Goal: Information Seeking & Learning: Learn about a topic

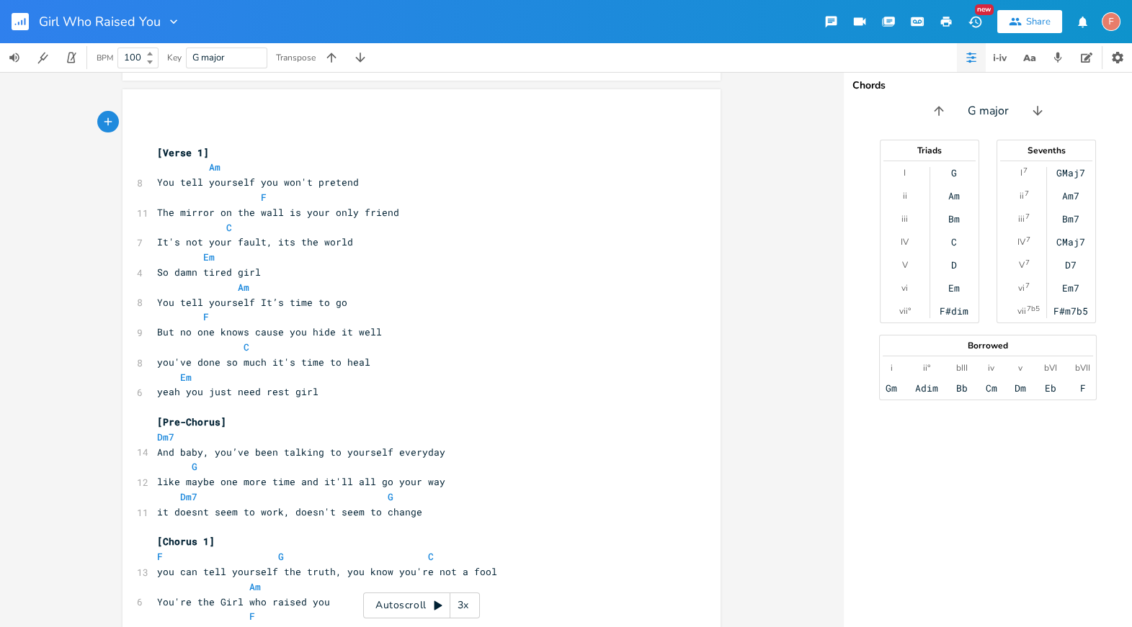
scroll to position [184, 0]
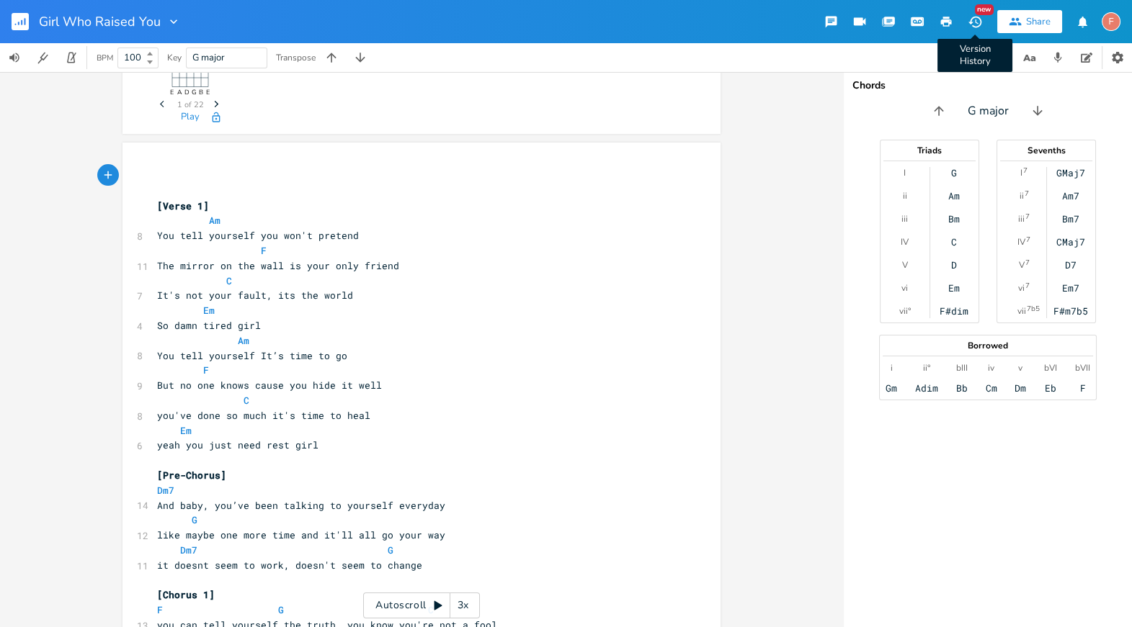
click at [972, 20] on icon "button" at bounding box center [974, 21] width 15 height 15
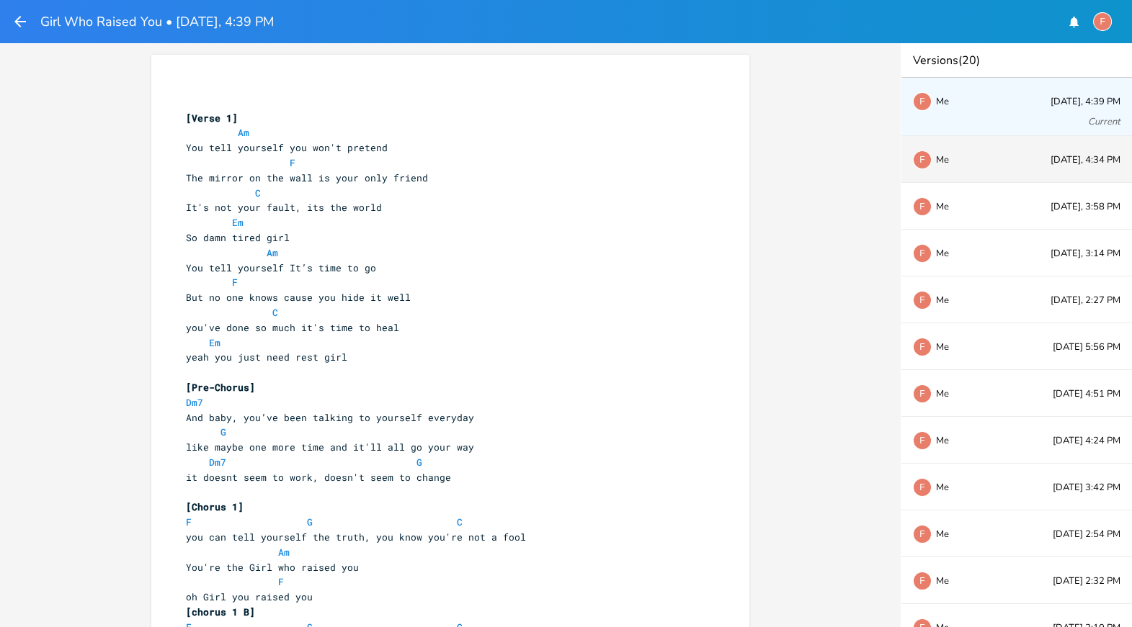
click at [1011, 161] on div "F Me [DATE], 4:34 PM" at bounding box center [1016, 159] width 230 height 47
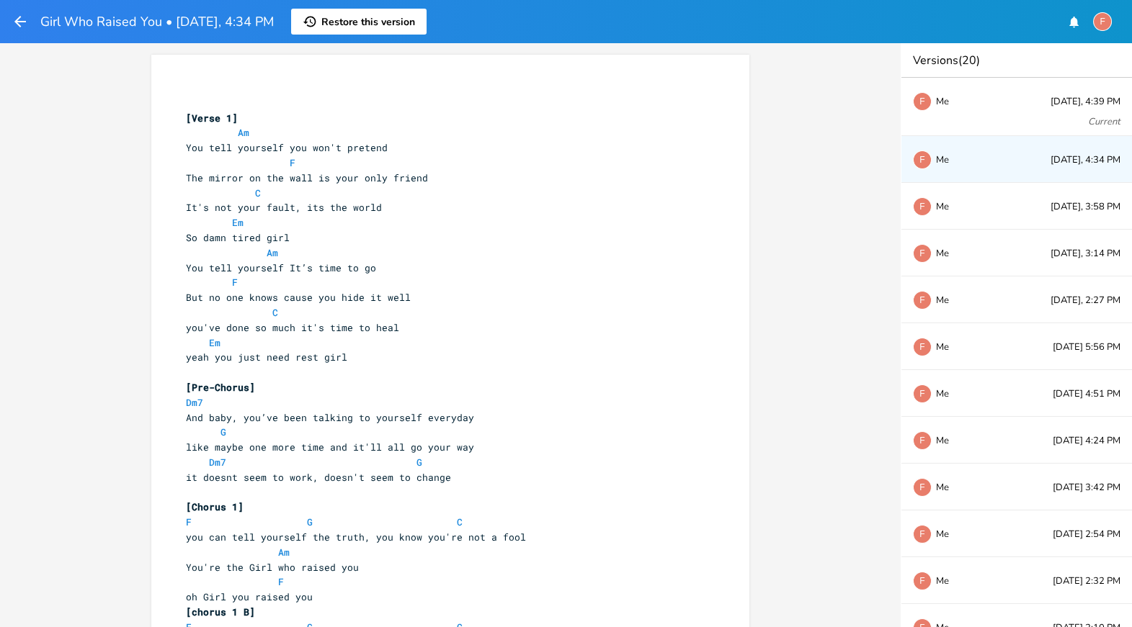
click at [600, 413] on pre "And baby, you’ve been talking to yourself everyday" at bounding box center [443, 418] width 520 height 15
click at [477, 425] on pre "G" at bounding box center [443, 432] width 520 height 15
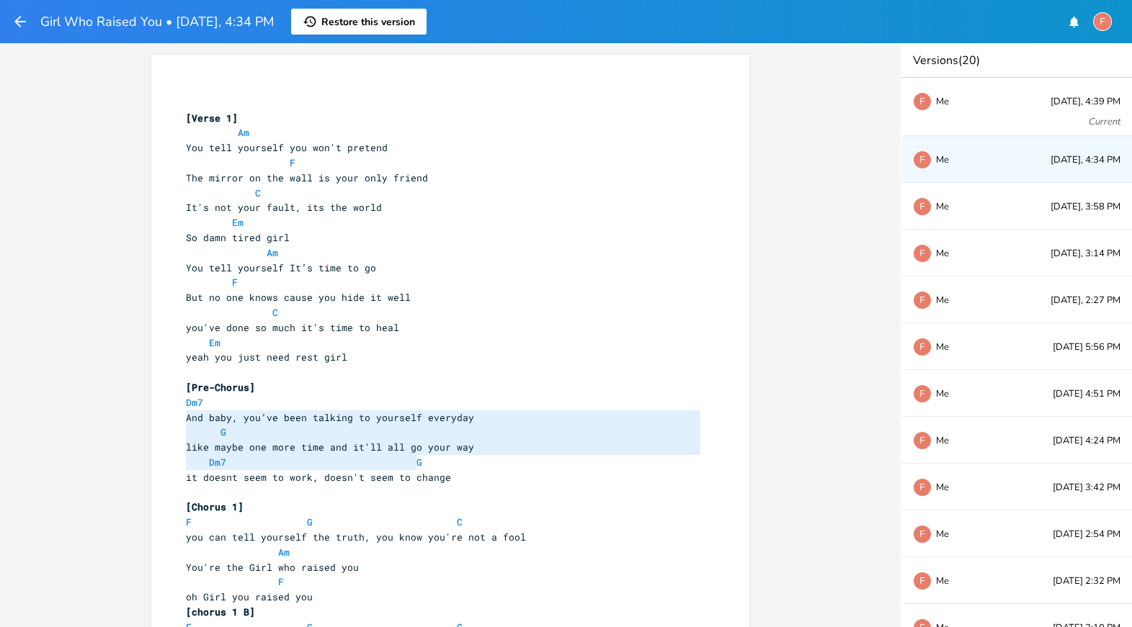
drag, startPoint x: 182, startPoint y: 416, endPoint x: 446, endPoint y: 460, distance: 267.4
click at [532, 442] on pre "like maybe one more time and it'll all go your way" at bounding box center [443, 447] width 520 height 15
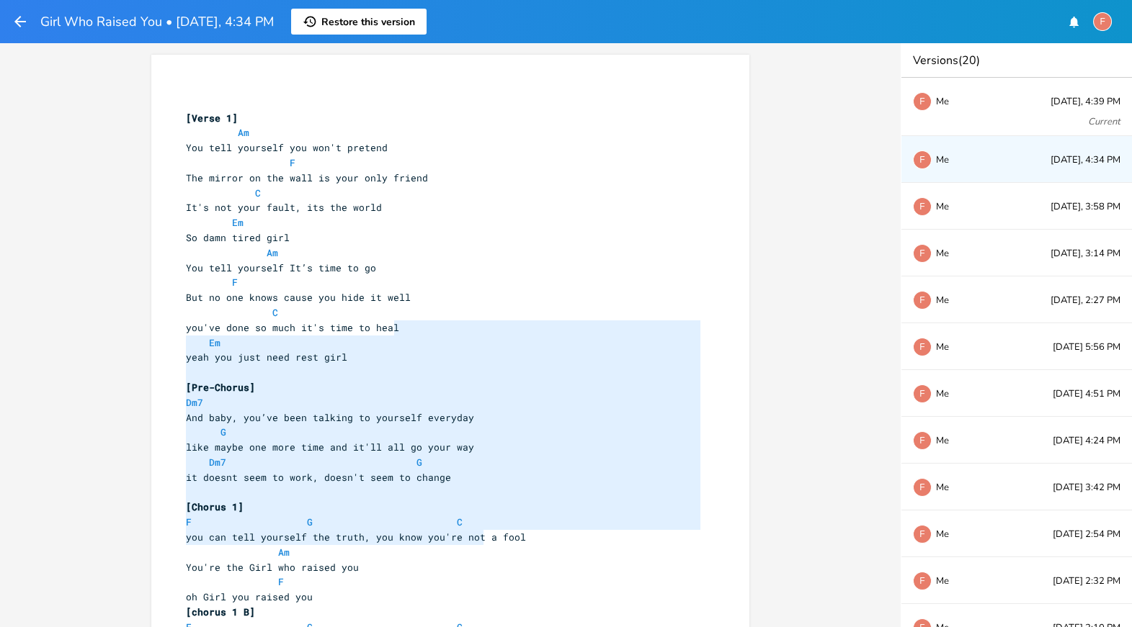
drag, startPoint x: 480, startPoint y: 531, endPoint x: 483, endPoint y: 330, distance: 201.0
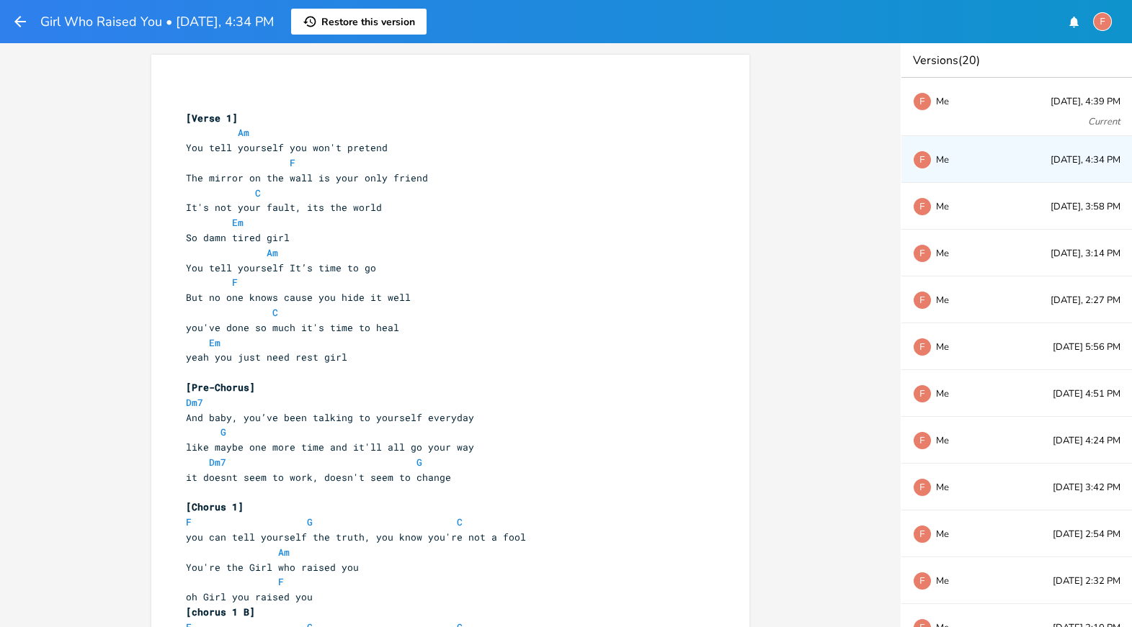
click at [454, 451] on span "like maybe one more time and it'll all go your way" at bounding box center [330, 447] width 288 height 13
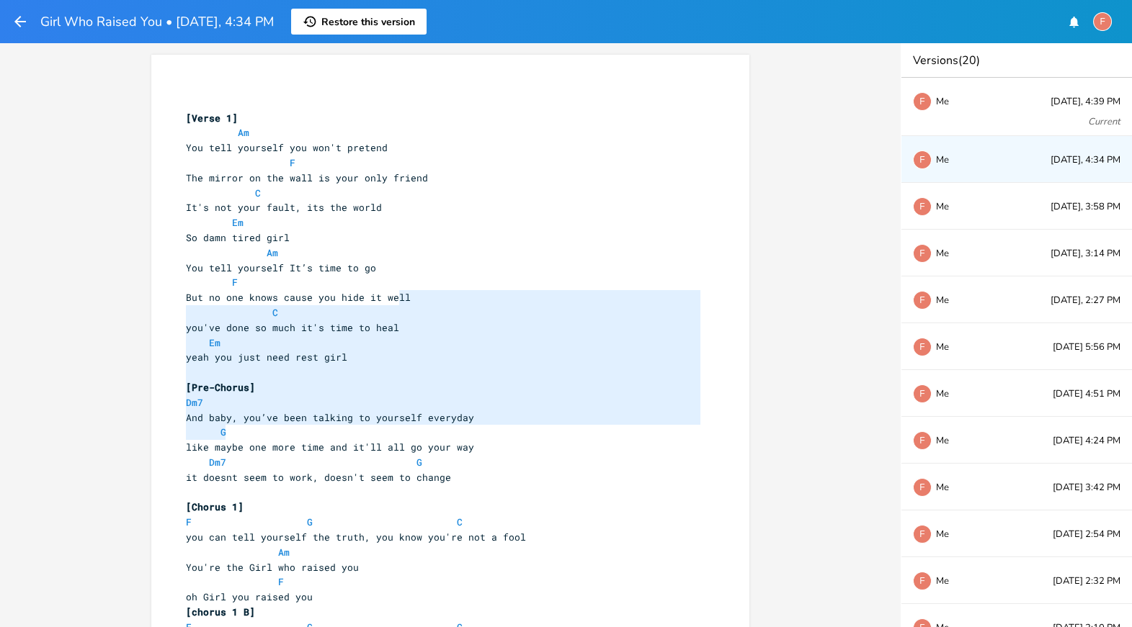
drag, startPoint x: 393, startPoint y: 299, endPoint x: 449, endPoint y: 457, distance: 167.4
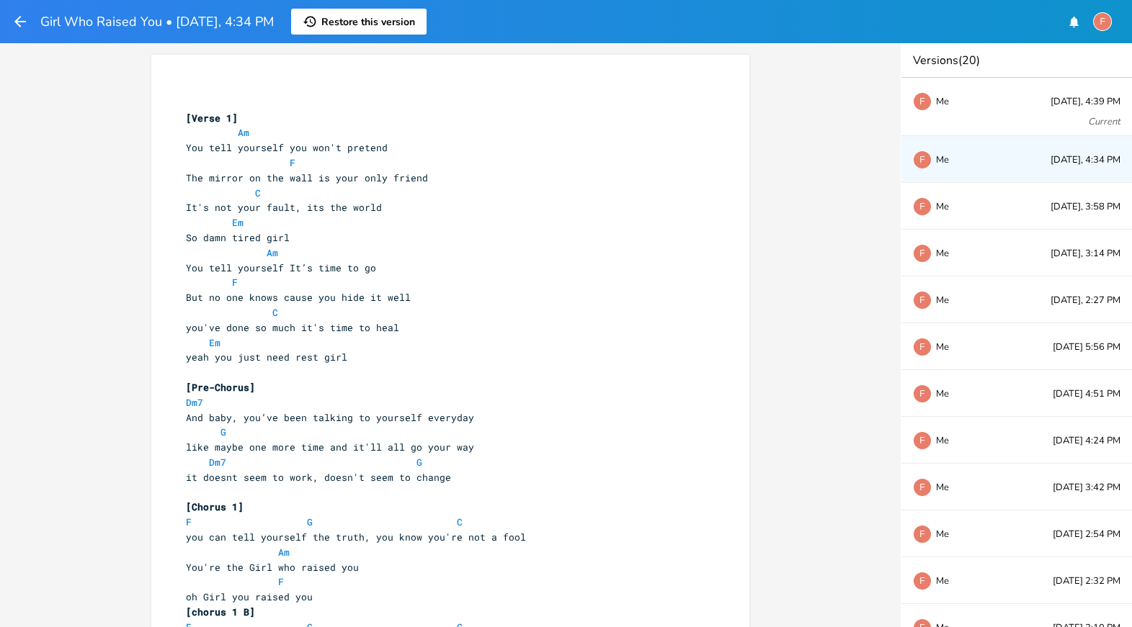
click at [509, 471] on pre "it doesnt seem to work, doesn't seem to change" at bounding box center [443, 477] width 520 height 15
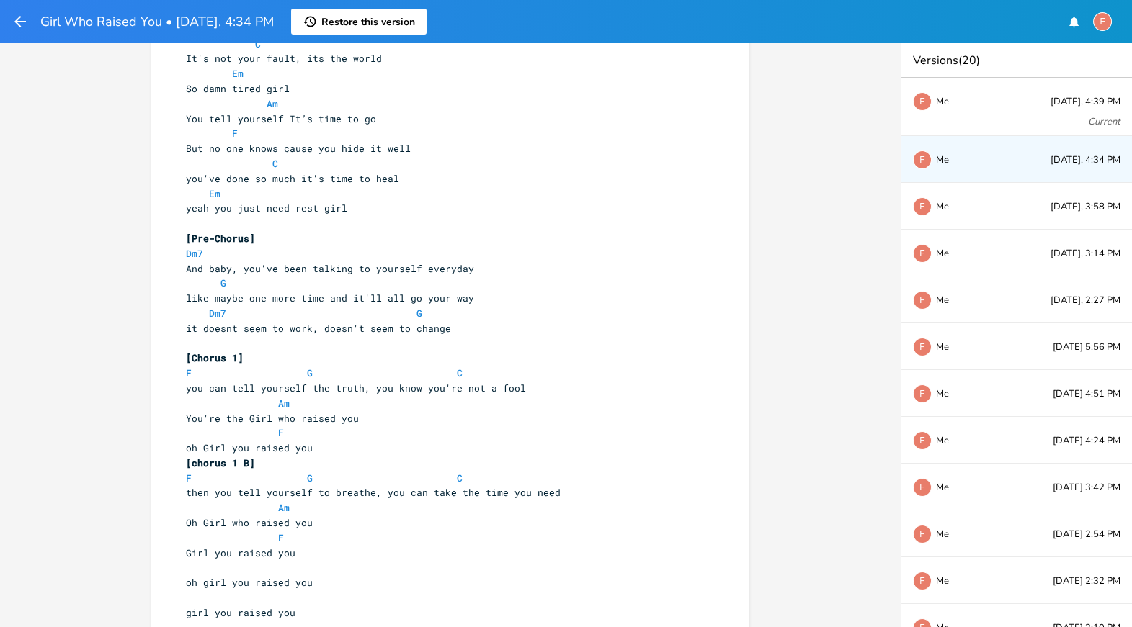
scroll to position [152, 0]
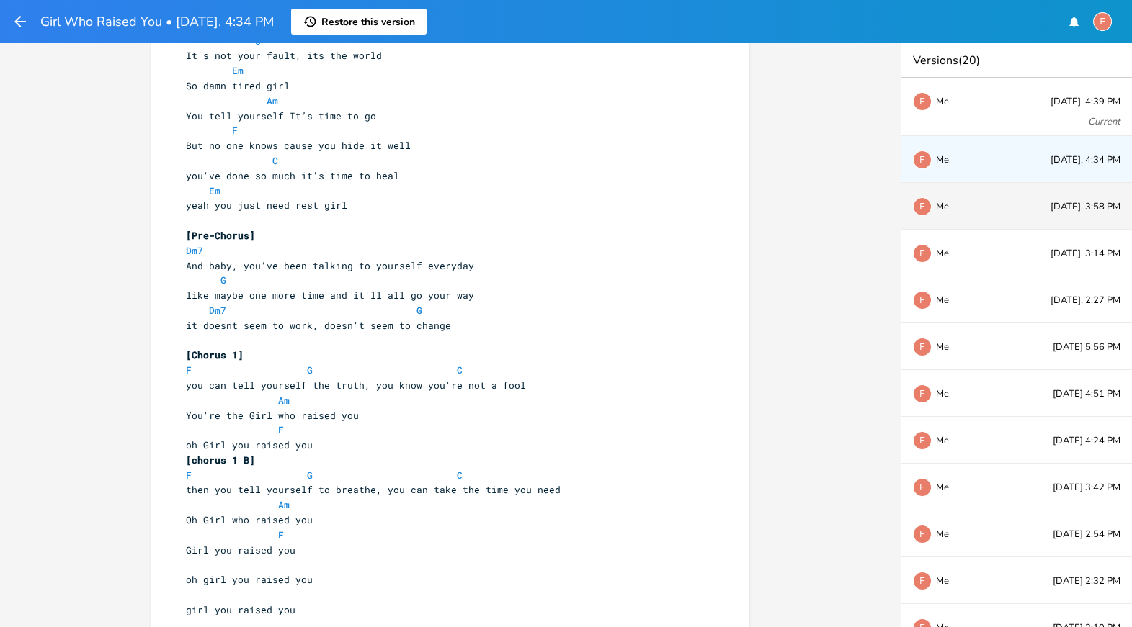
click at [1026, 191] on div "F Me [DATE], 3:58 PM" at bounding box center [1016, 206] width 230 height 47
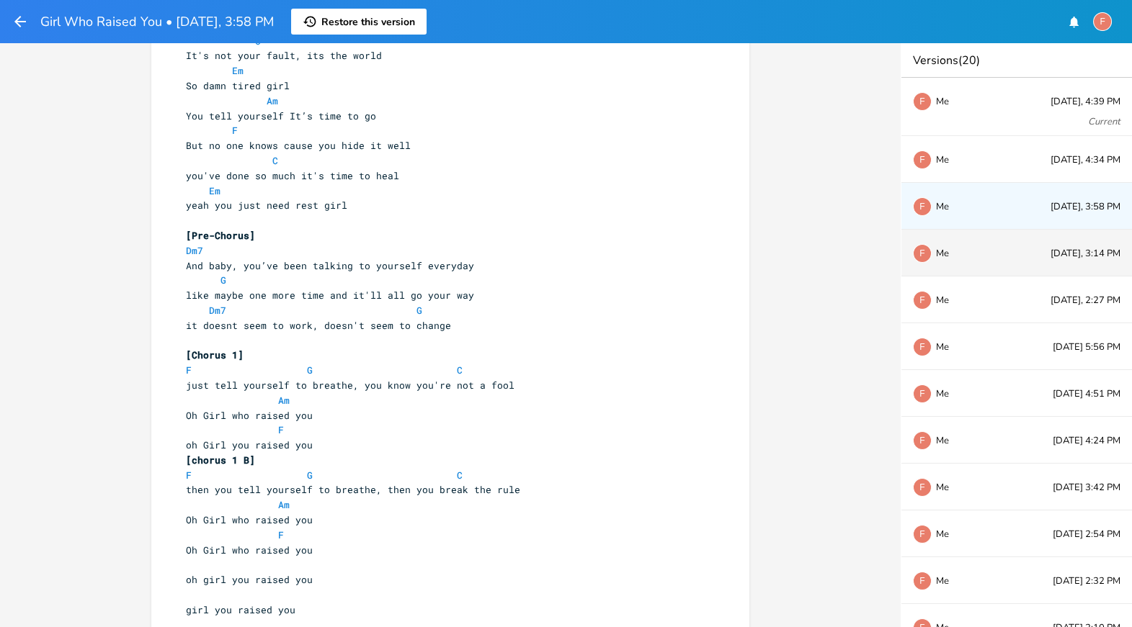
click at [1011, 258] on div "F Me [DATE], 3:14 PM" at bounding box center [1016, 253] width 230 height 47
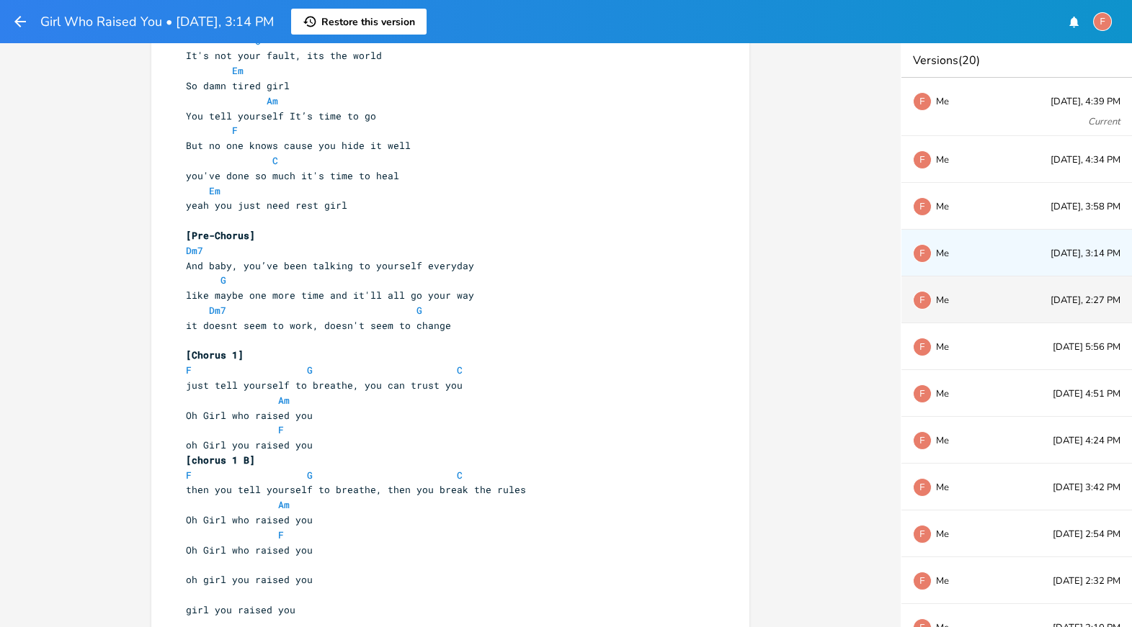
click at [1016, 309] on div "F Me [DATE], 2:27 PM" at bounding box center [1016, 300] width 230 height 47
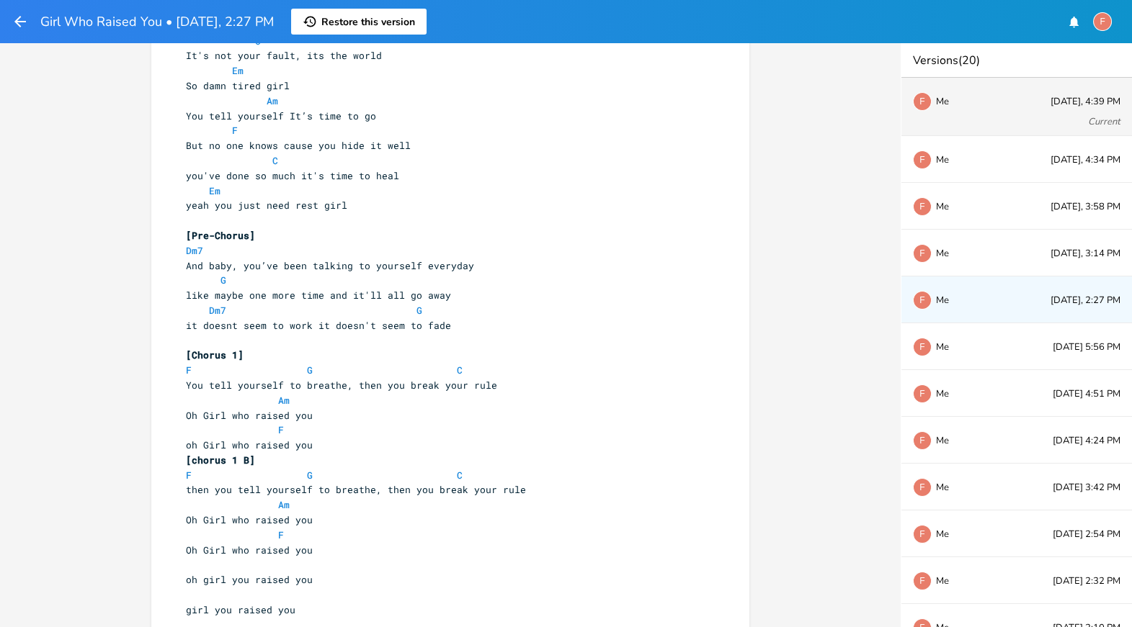
click at [994, 99] on div "F Me" at bounding box center [960, 101] width 95 height 9
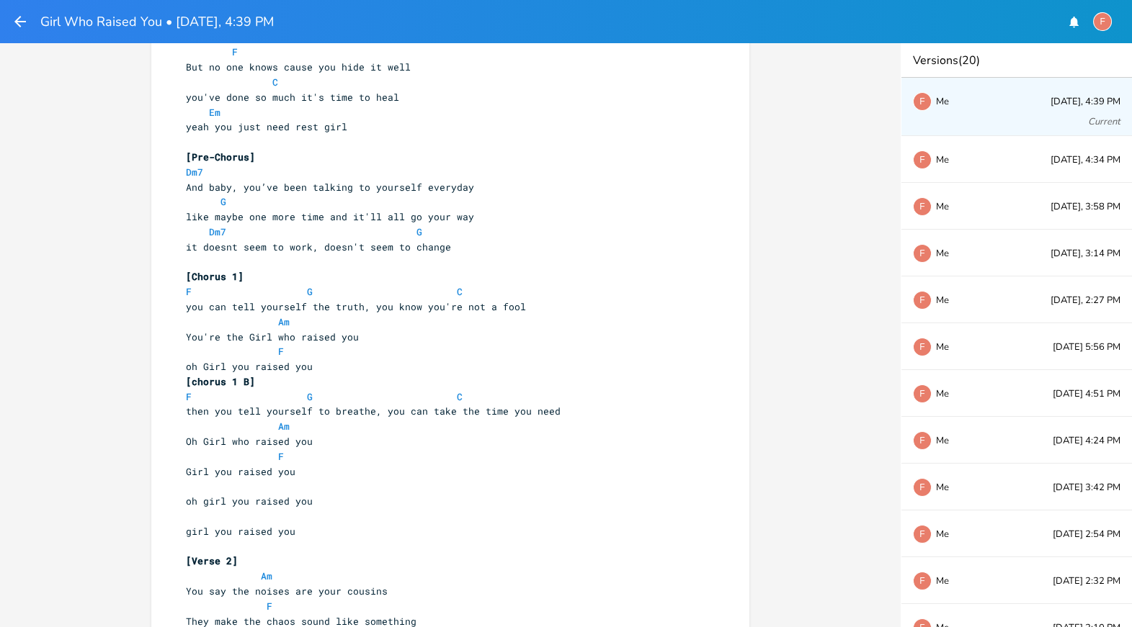
scroll to position [230, 0]
